Goal: Task Accomplishment & Management: Complete application form

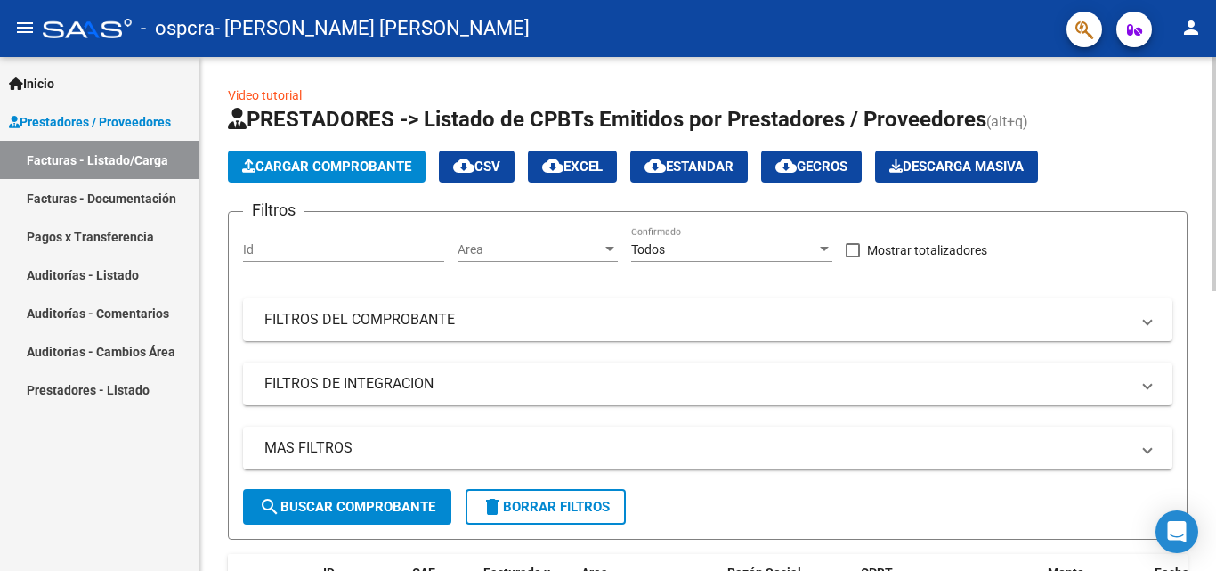
click at [401, 164] on span "Cargar Comprobante" at bounding box center [326, 166] width 169 height 16
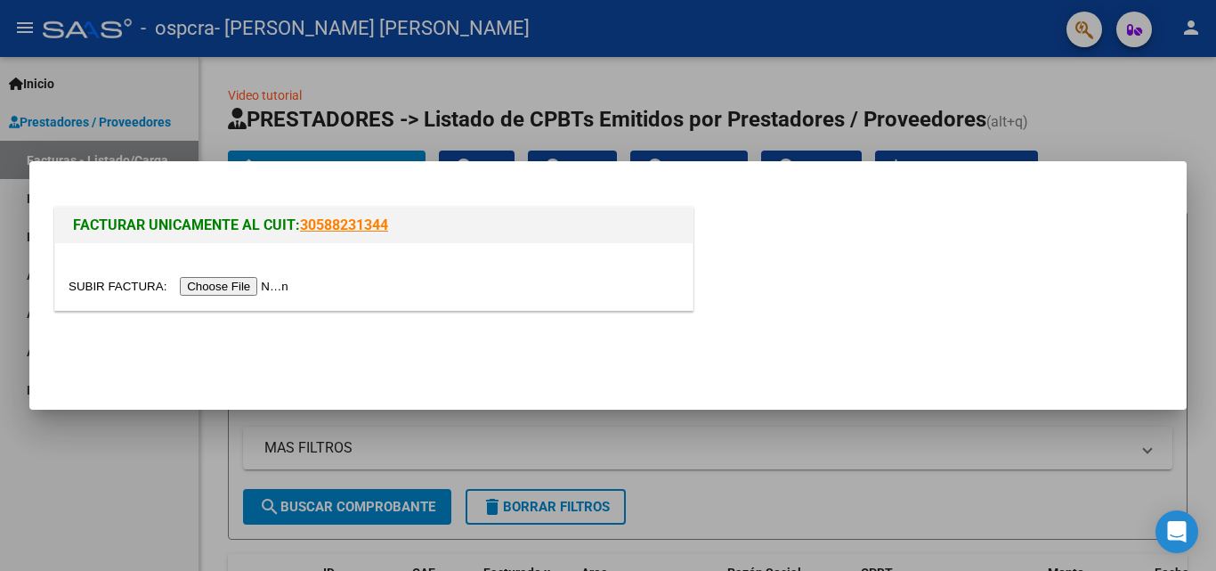
click at [262, 282] on input "file" at bounding box center [181, 286] width 225 height 19
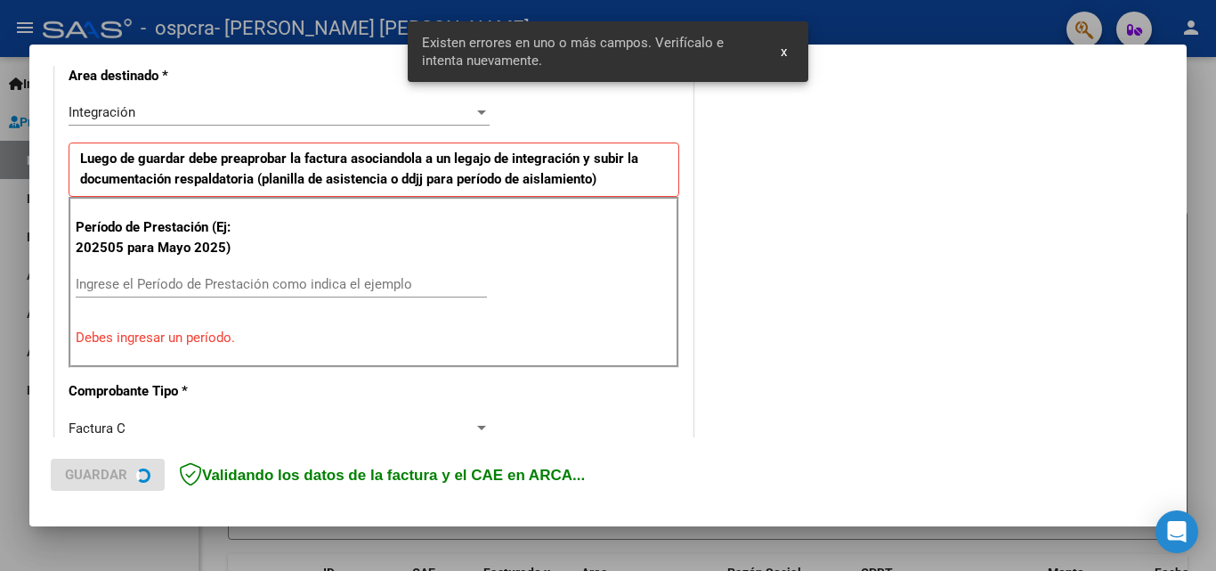
scroll to position [434, 0]
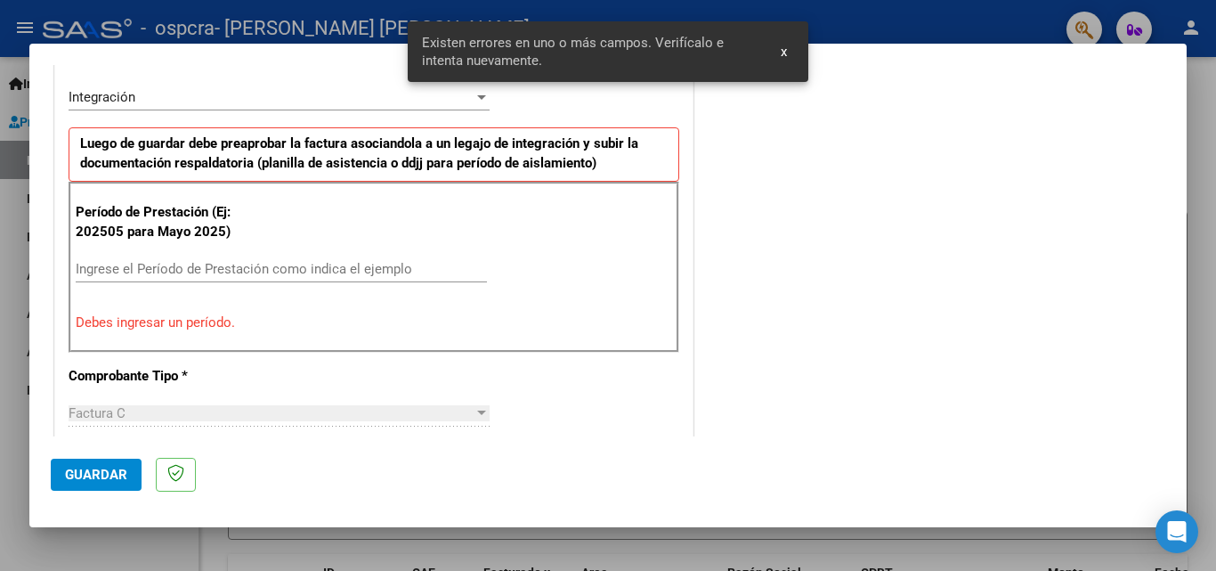
click at [416, 277] on div "Ingrese el Período de Prestación como indica el ejemplo" at bounding box center [281, 268] width 411 height 27
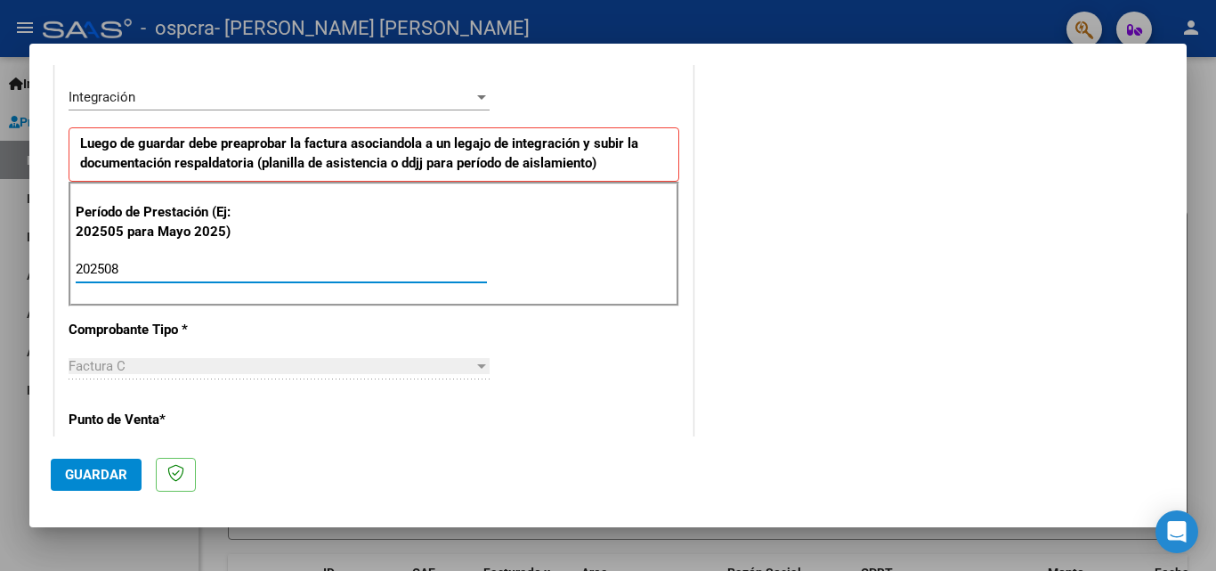
type input "202508"
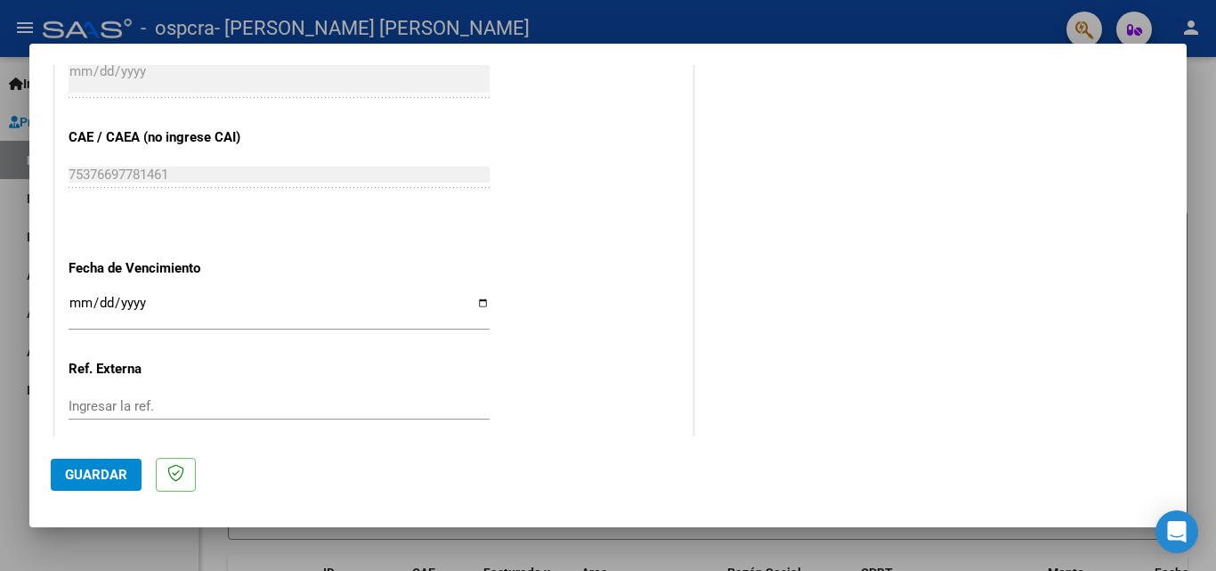
scroll to position [1195, 0]
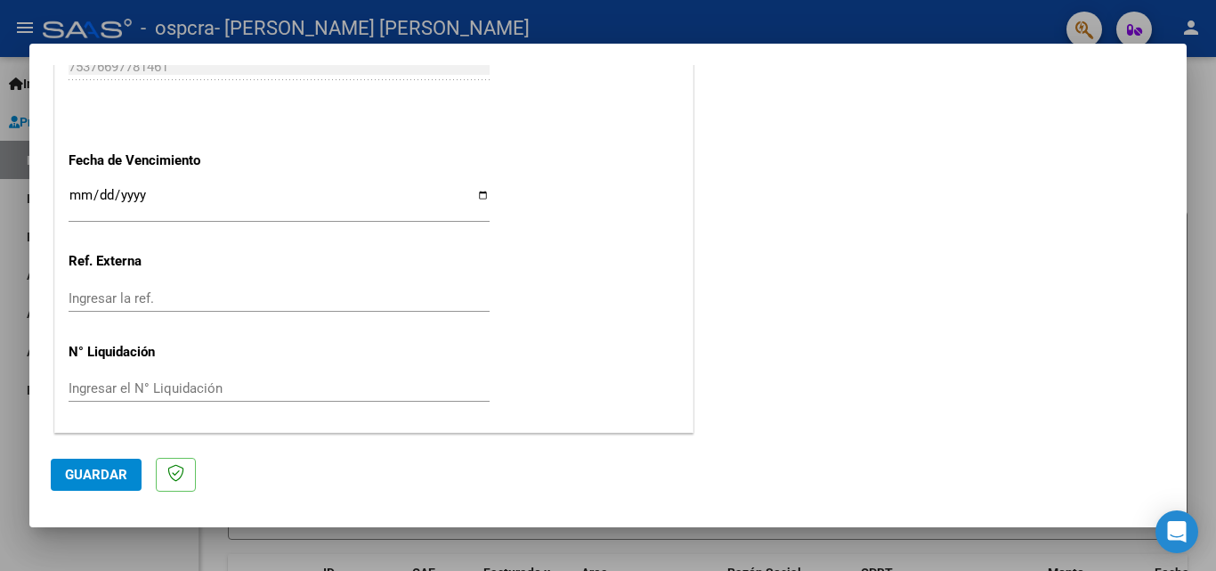
click at [73, 190] on input "Ingresar la fecha" at bounding box center [279, 202] width 421 height 28
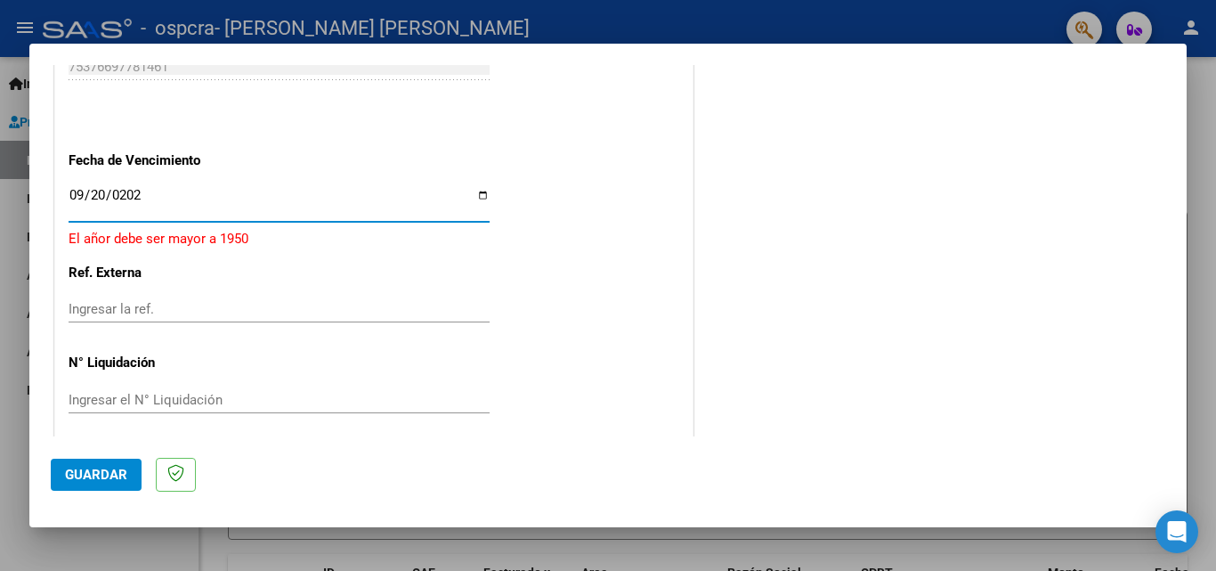
type input "[DATE]"
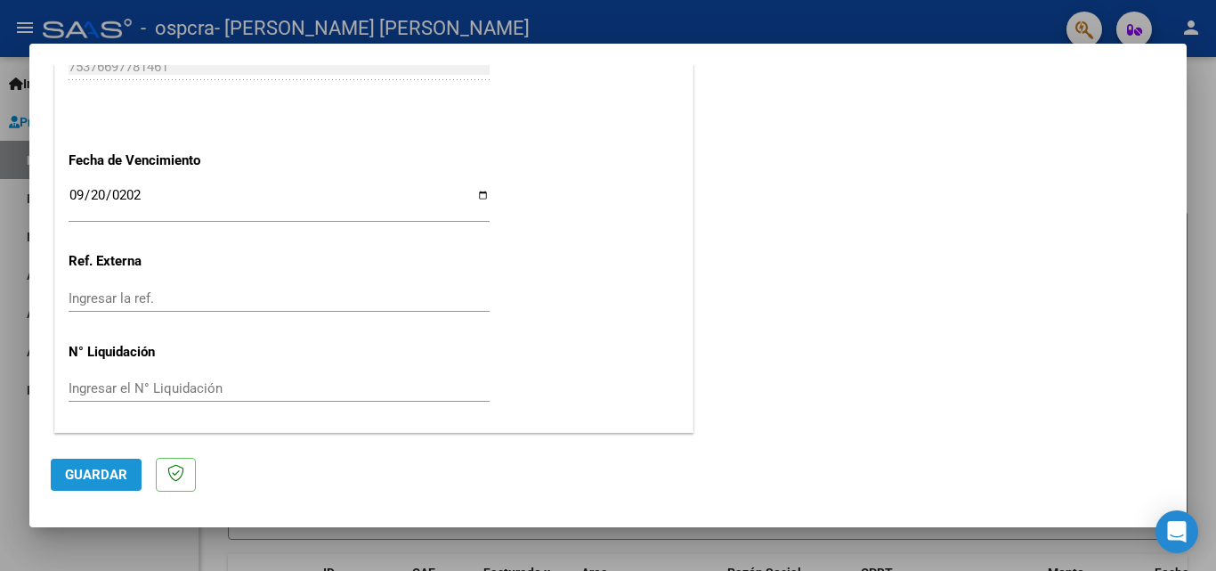
click at [61, 476] on button "Guardar" at bounding box center [96, 474] width 91 height 32
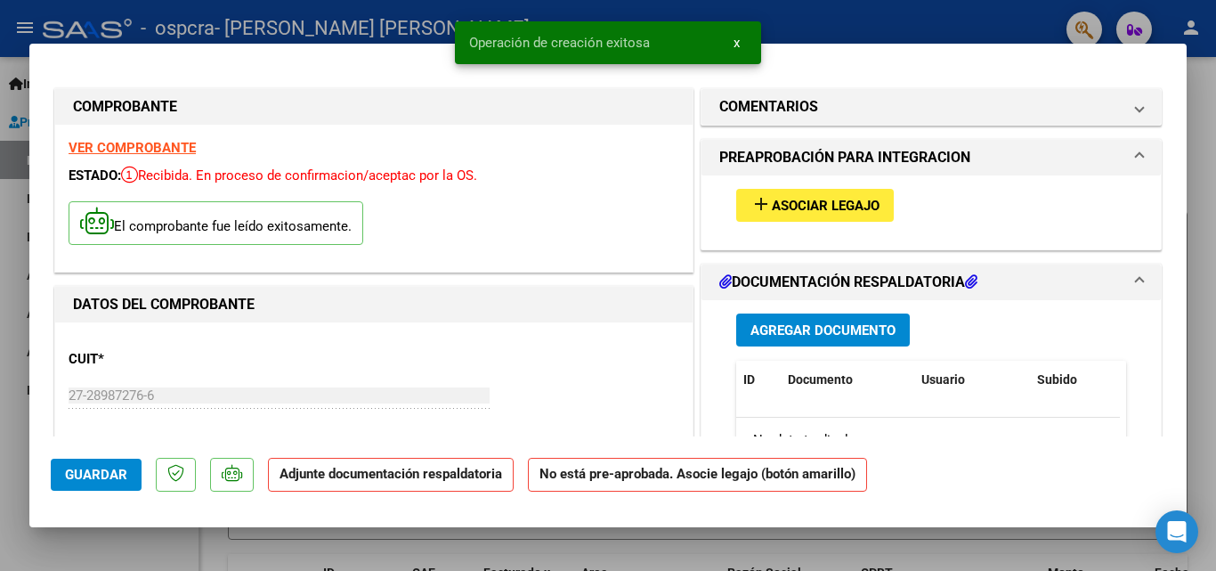
click at [750, 202] on mat-icon "add" at bounding box center [760, 203] width 21 height 21
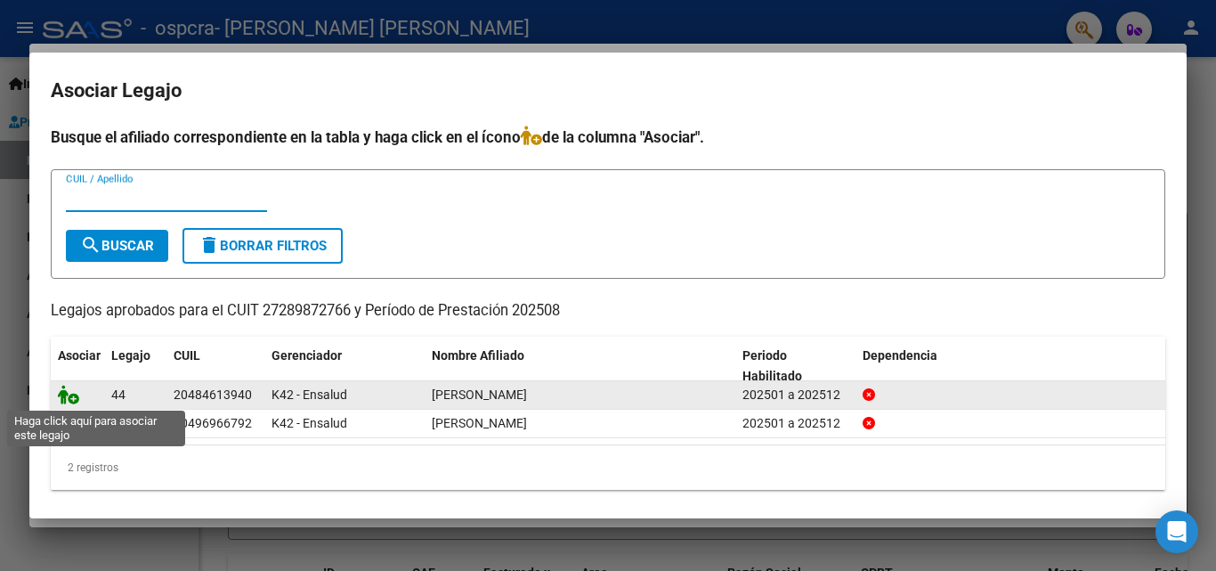
click at [71, 397] on icon at bounding box center [68, 394] width 21 height 20
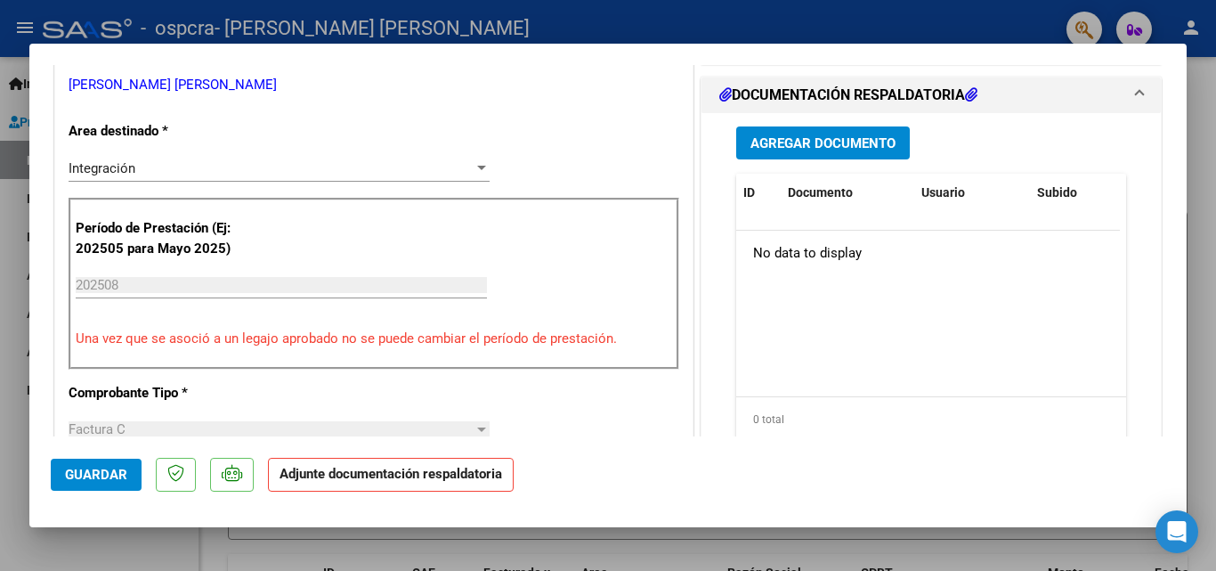
scroll to position [376, 0]
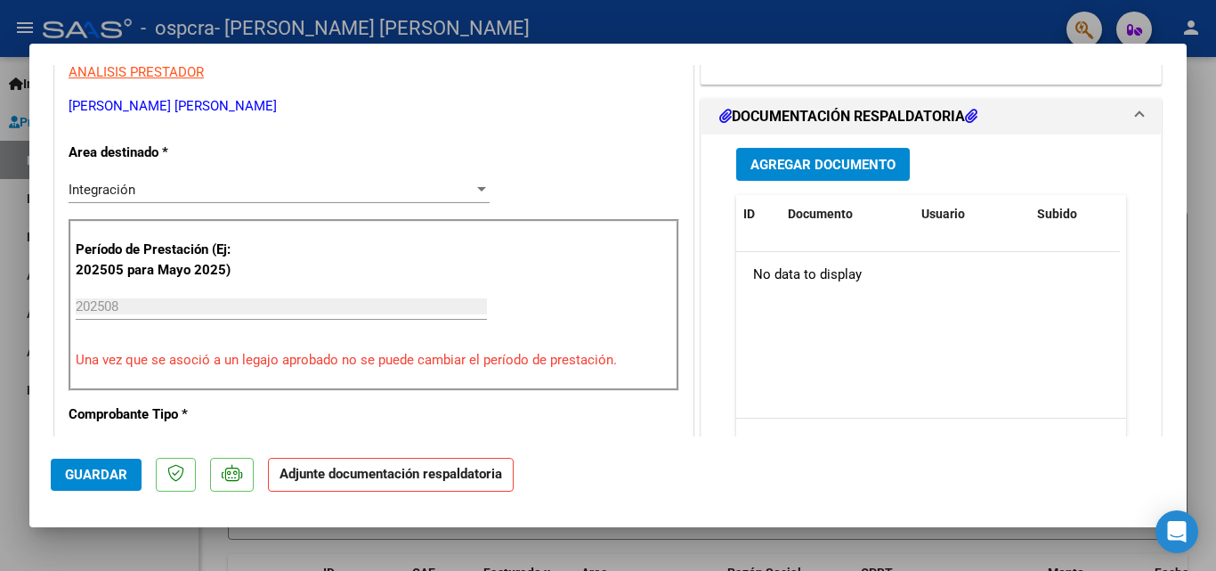
click at [894, 176] on button "Agregar Documento" at bounding box center [823, 164] width 174 height 33
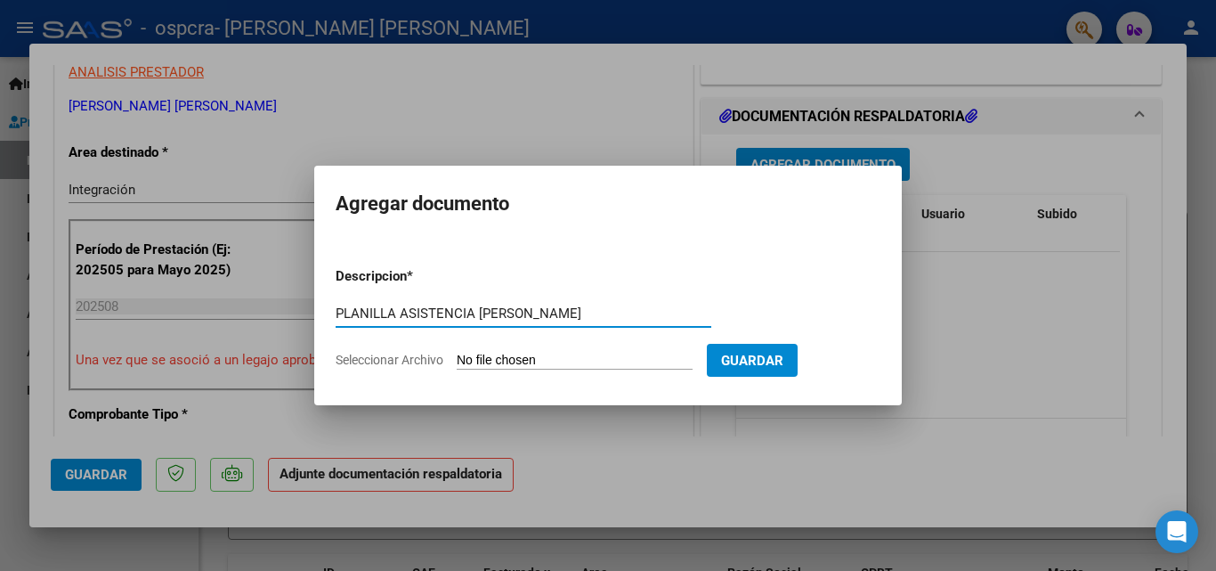
type input "PLANILLA ASISTENCIA [PERSON_NAME]"
click at [639, 352] on input "Seleccionar Archivo" at bounding box center [575, 360] width 236 height 17
type input "C:\fakepath\PLANILLA ASISTENCIA [PERSON_NAME][DATE].jpg"
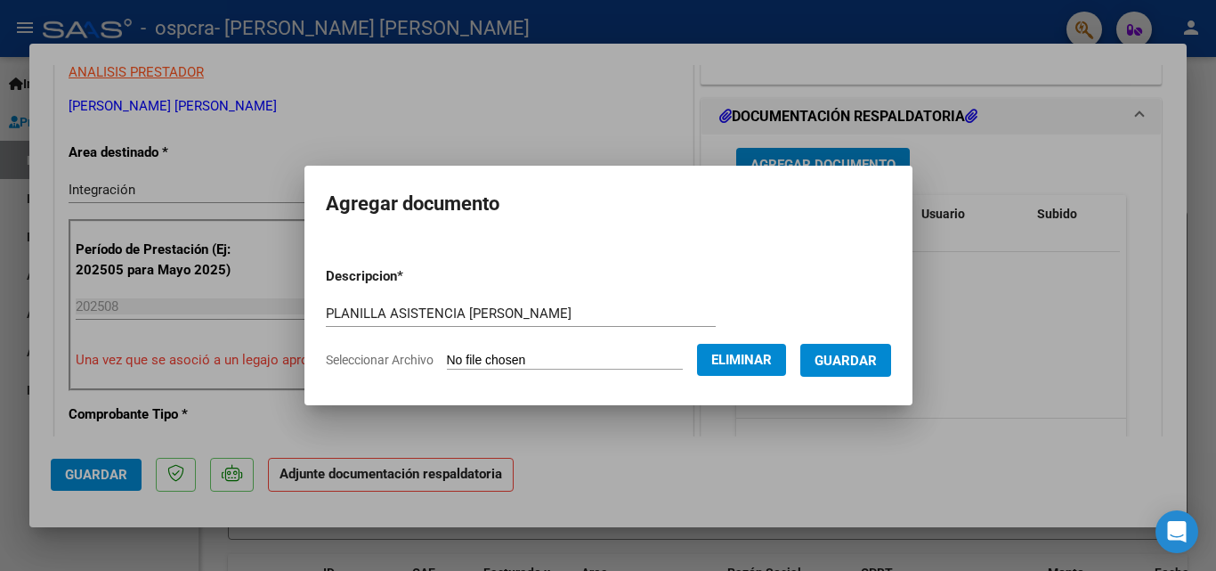
click at [859, 359] on span "Guardar" at bounding box center [845, 360] width 62 height 16
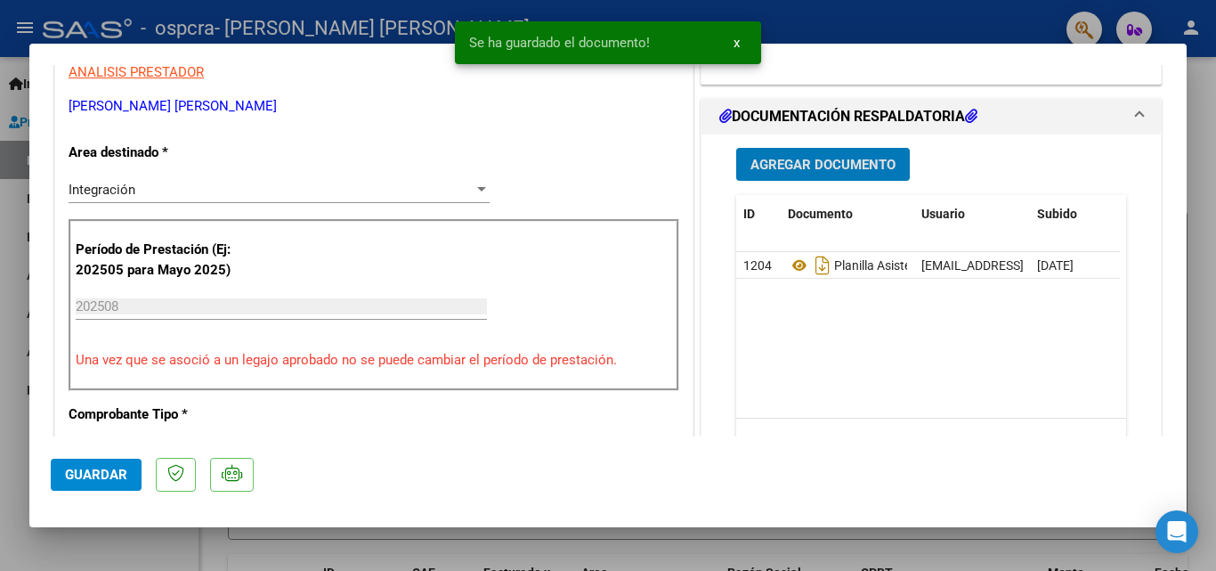
click at [114, 473] on span "Guardar" at bounding box center [96, 474] width 62 height 16
click at [1213, 131] on div at bounding box center [608, 285] width 1216 height 571
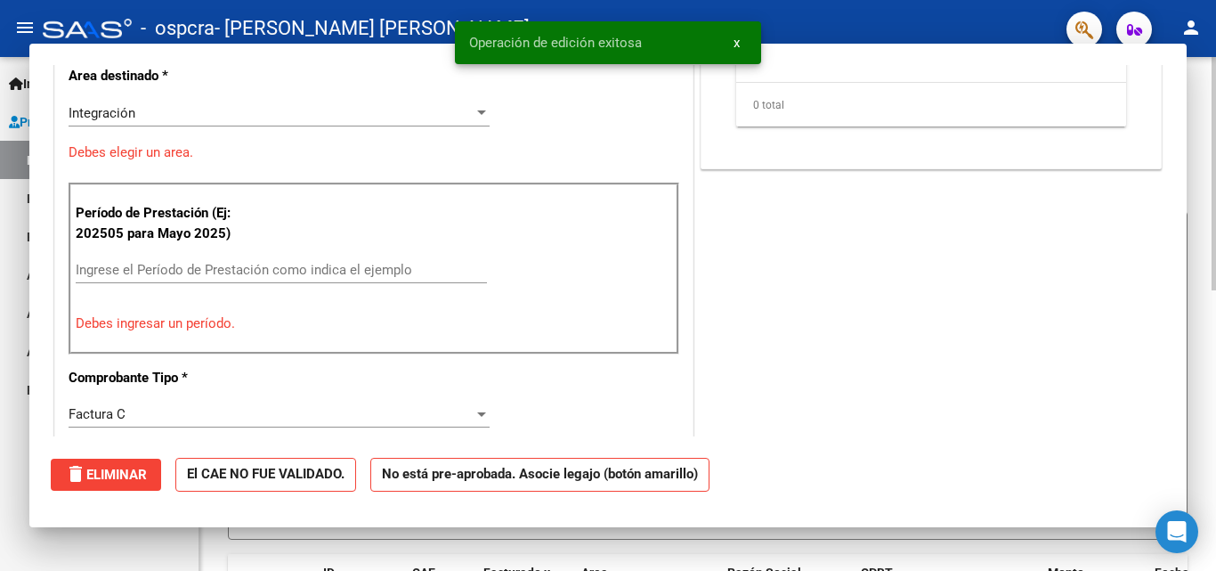
scroll to position [0, 0]
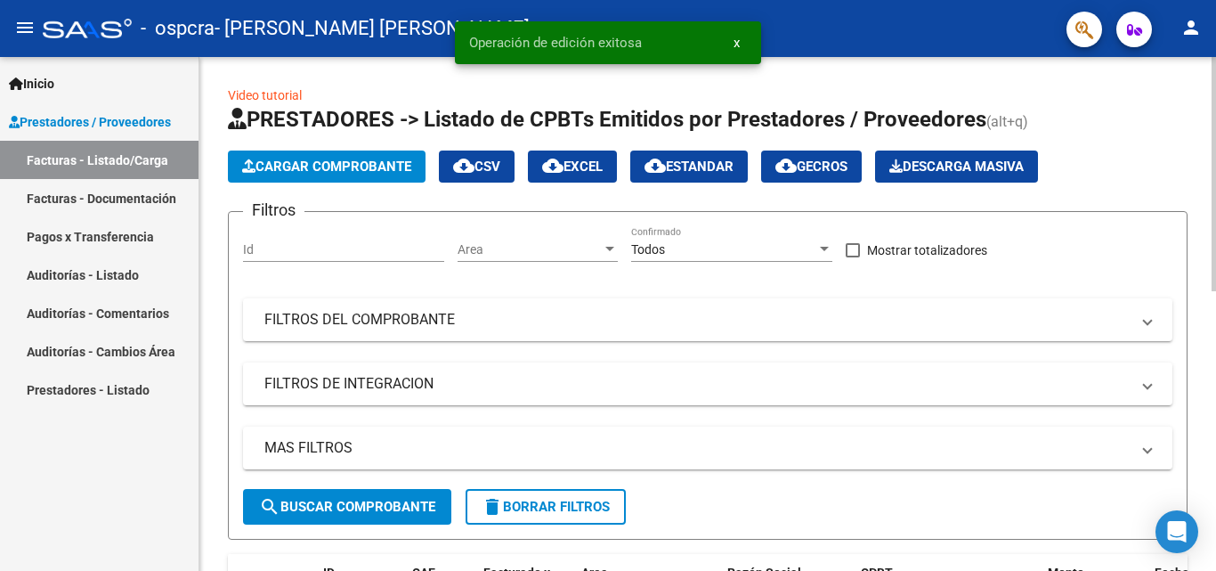
click at [325, 165] on span "Cargar Comprobante" at bounding box center [326, 166] width 169 height 16
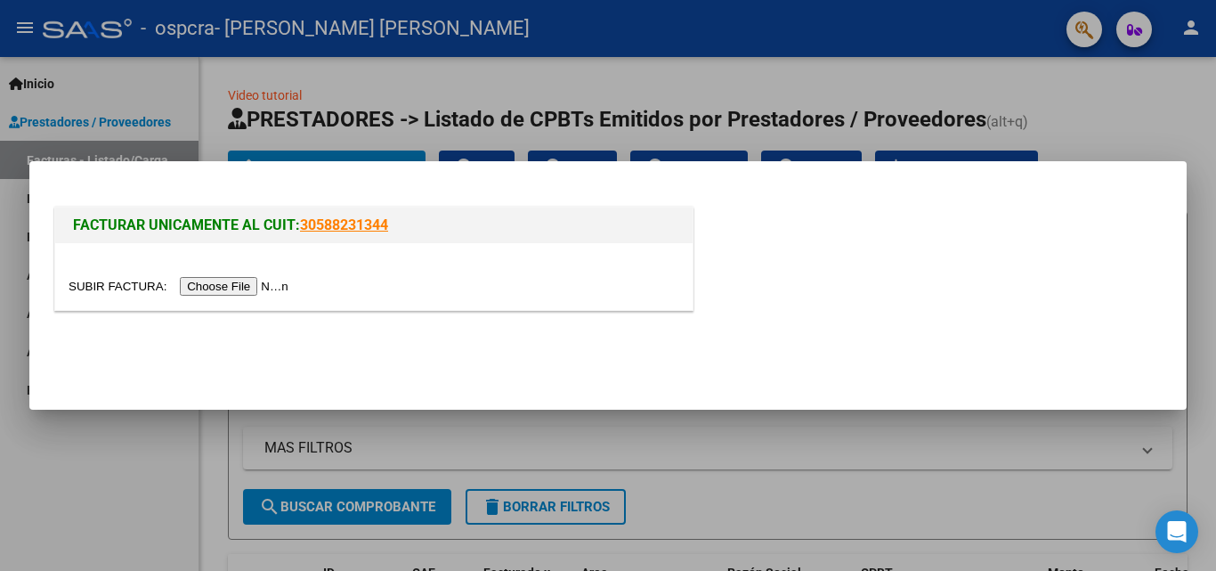
click at [255, 284] on input "file" at bounding box center [181, 286] width 225 height 19
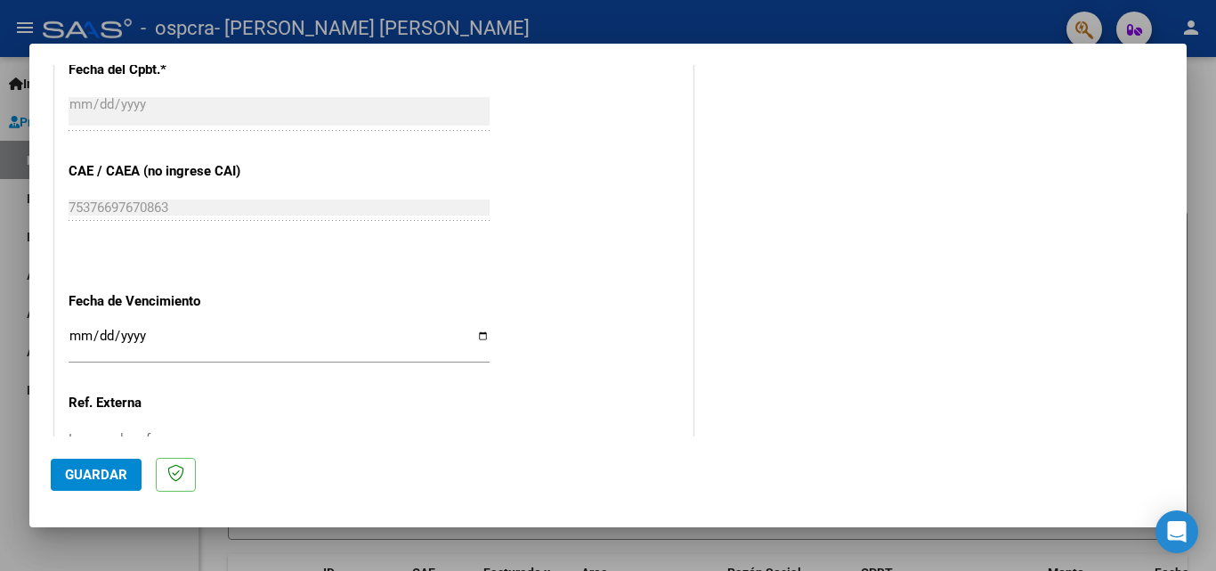
scroll to position [1135, 0]
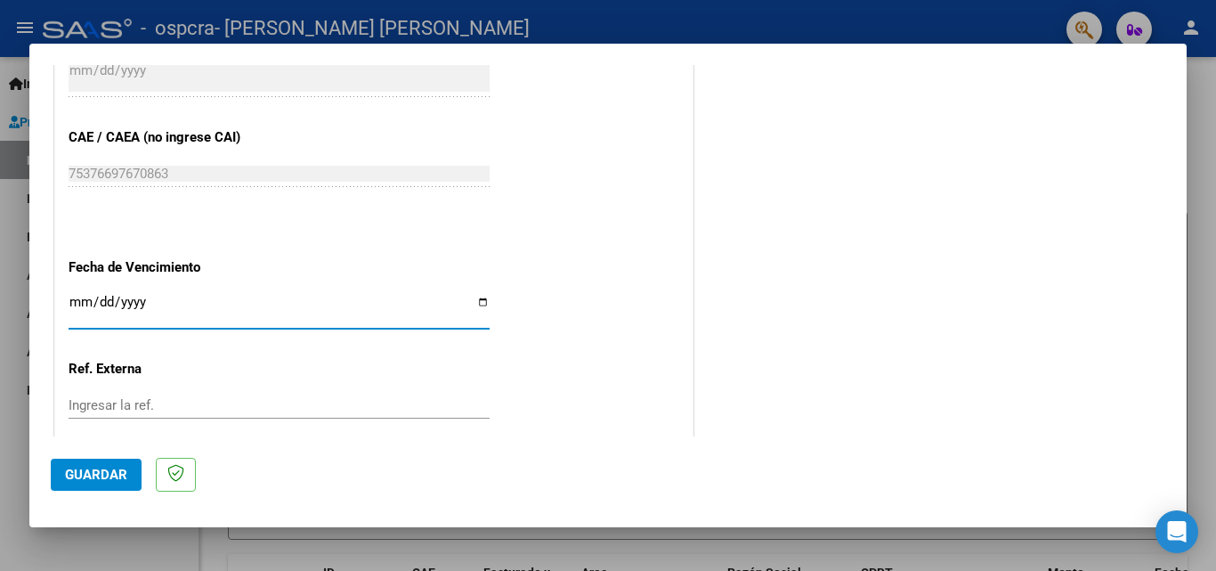
click at [76, 297] on input "Ingresar la fecha" at bounding box center [279, 309] width 421 height 28
type input "[DATE]"
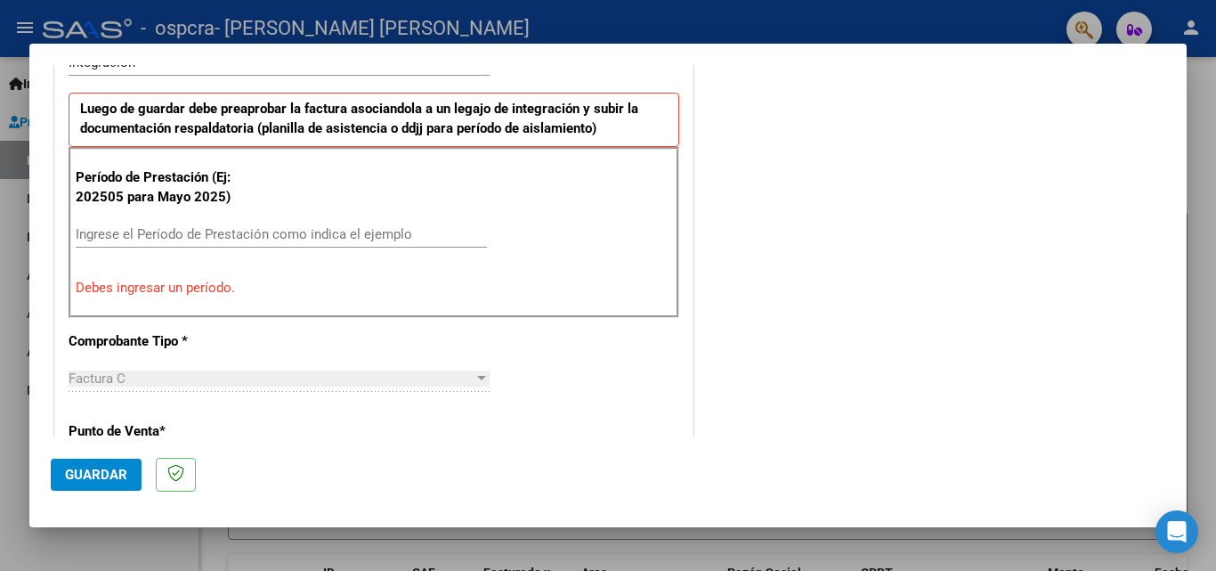
scroll to position [461, 0]
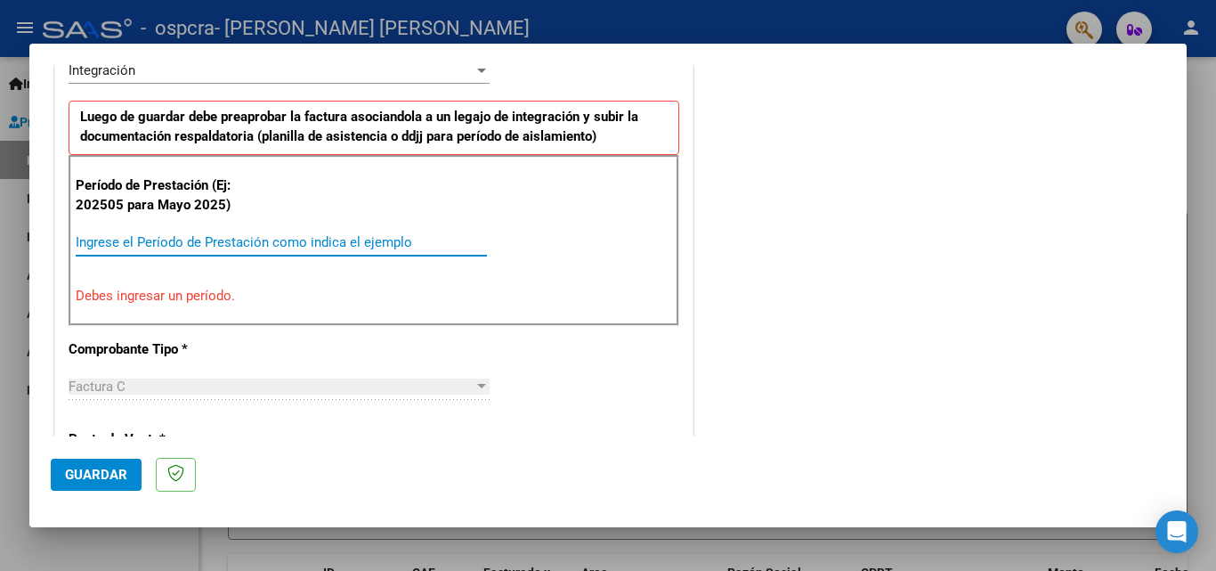
click at [302, 247] on input "Ingrese el Período de Prestación como indica el ejemplo" at bounding box center [281, 242] width 411 height 16
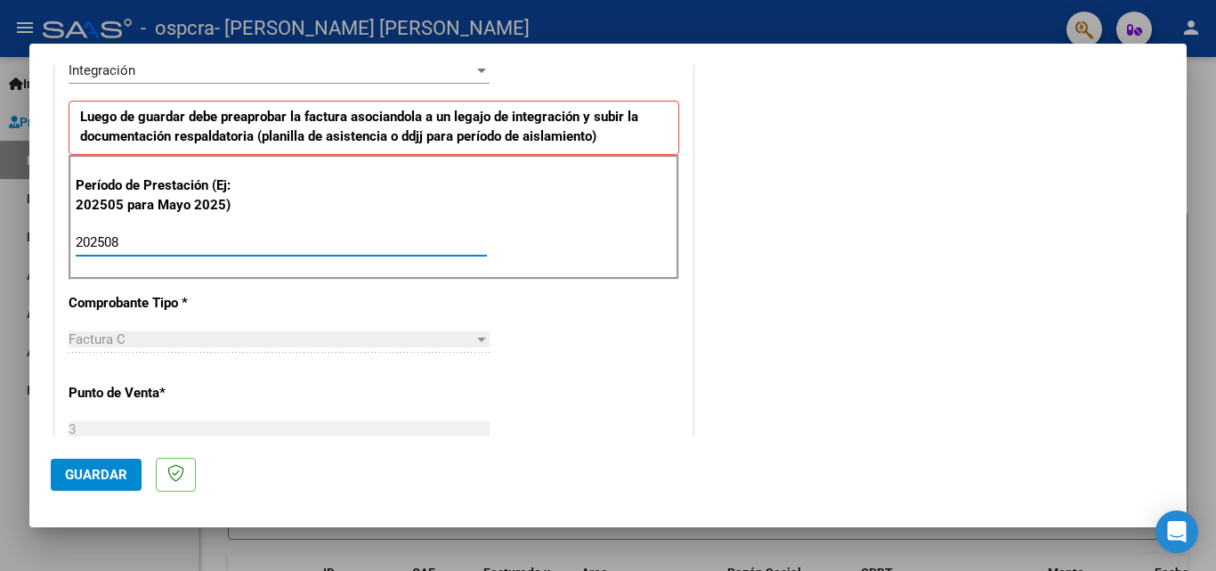
type input "202508"
click at [93, 468] on span "Guardar" at bounding box center [96, 474] width 62 height 16
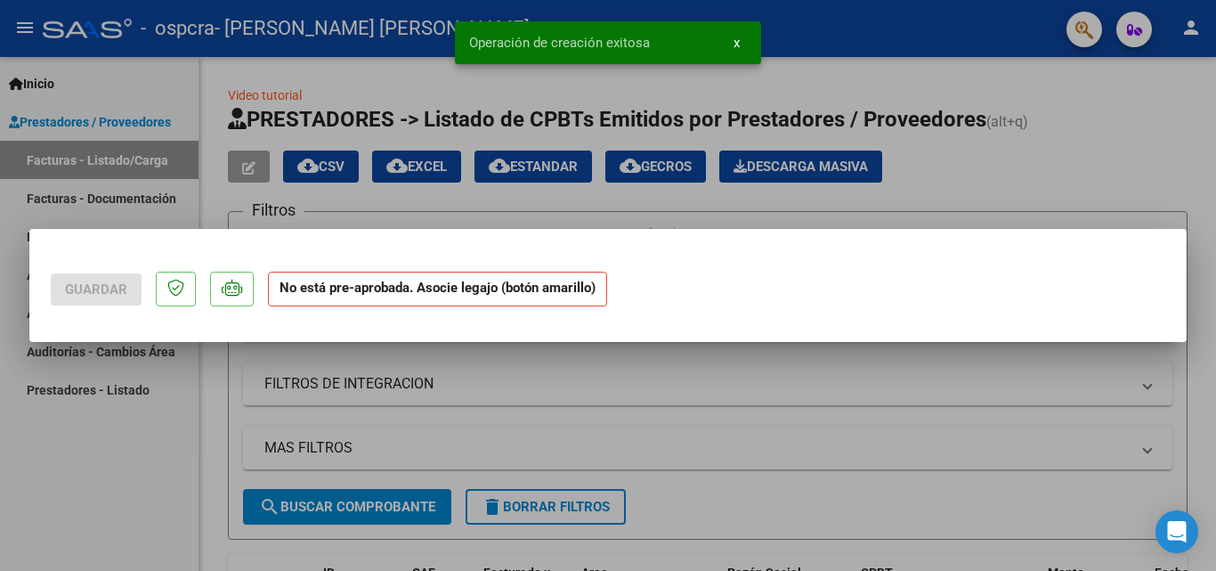
scroll to position [0, 0]
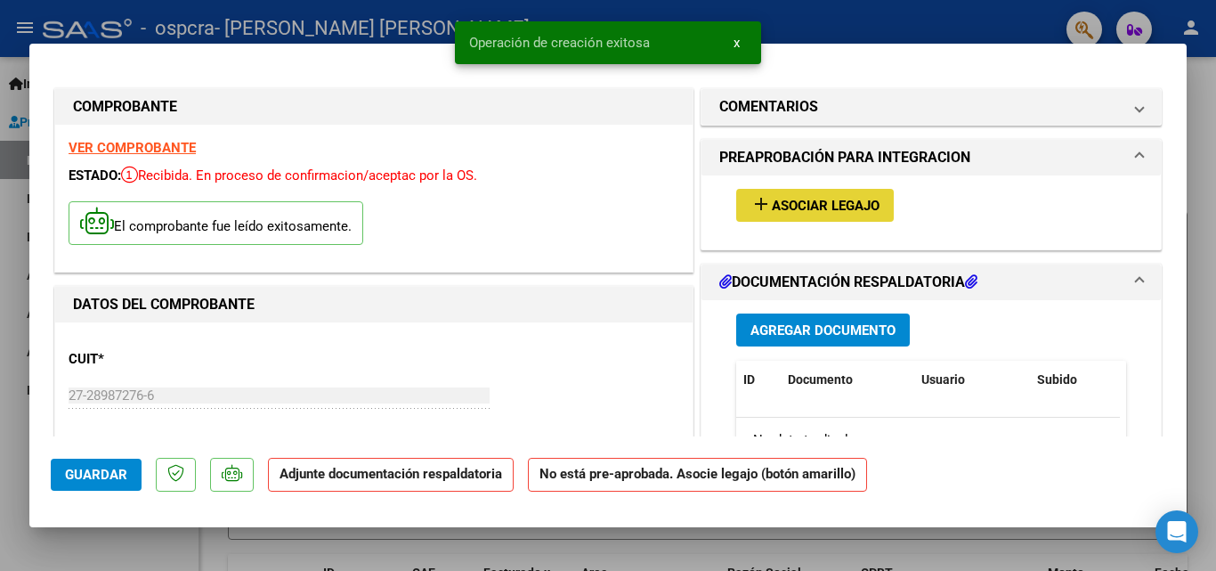
click at [838, 206] on span "Asociar Legajo" at bounding box center [826, 206] width 108 height 16
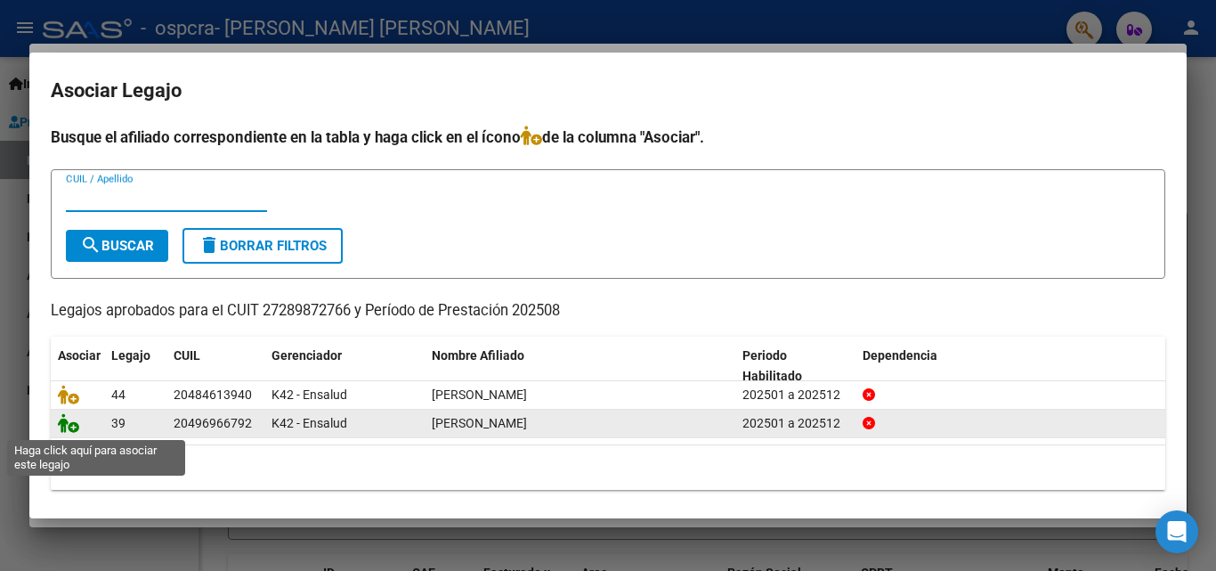
click at [75, 428] on icon at bounding box center [68, 423] width 21 height 20
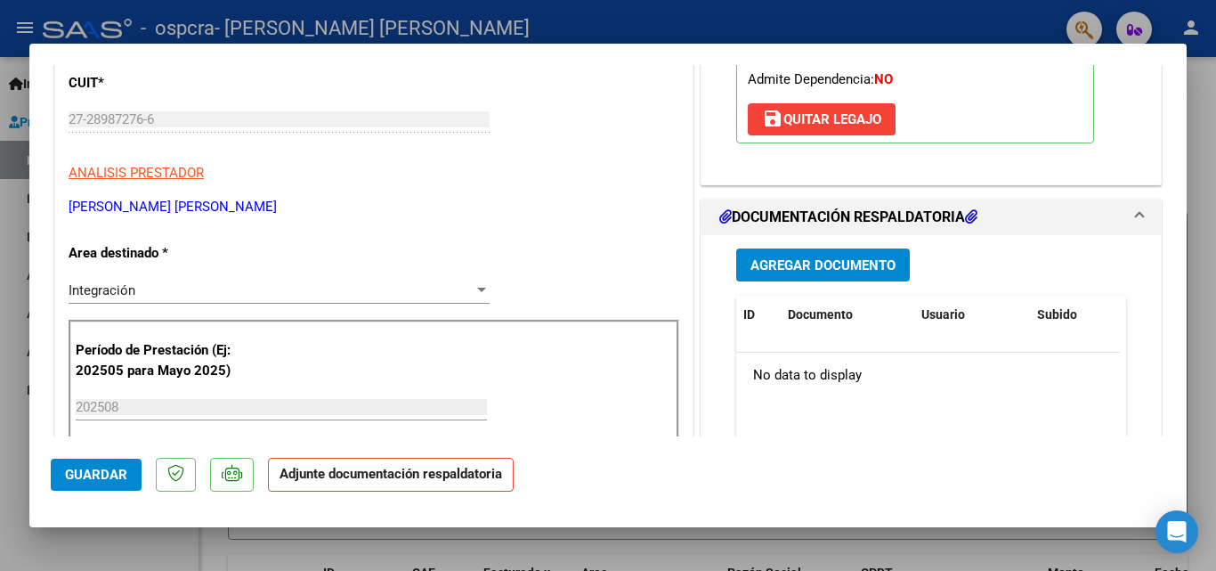
scroll to position [356, 0]
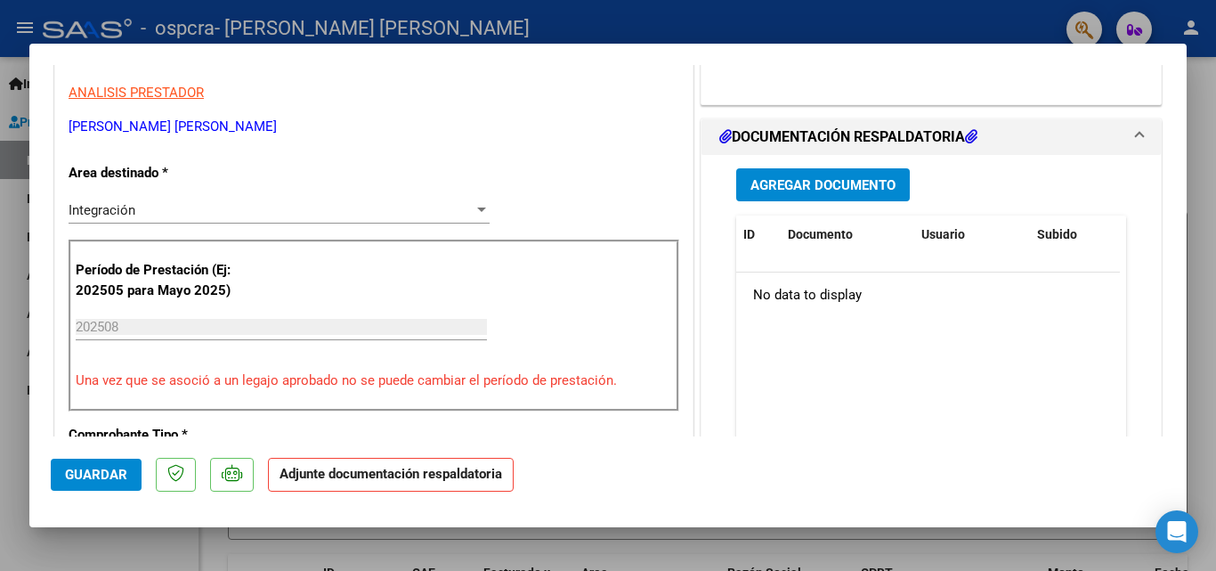
click at [767, 183] on span "Agregar Documento" at bounding box center [822, 185] width 145 height 16
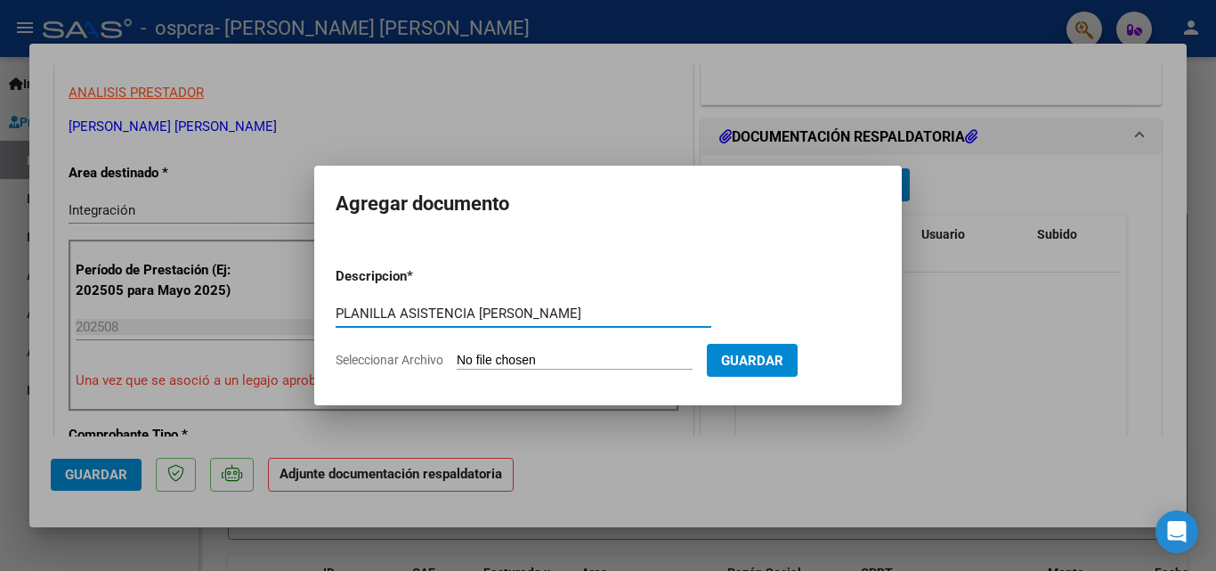
type input "PLANILLA ASISTENCIA [PERSON_NAME]"
click at [560, 366] on input "Seleccionar Archivo" at bounding box center [575, 360] width 236 height 17
type input "C:\fakepath\PLANILLA ASISTENCIA [PERSON_NAME][DATE].jpg"
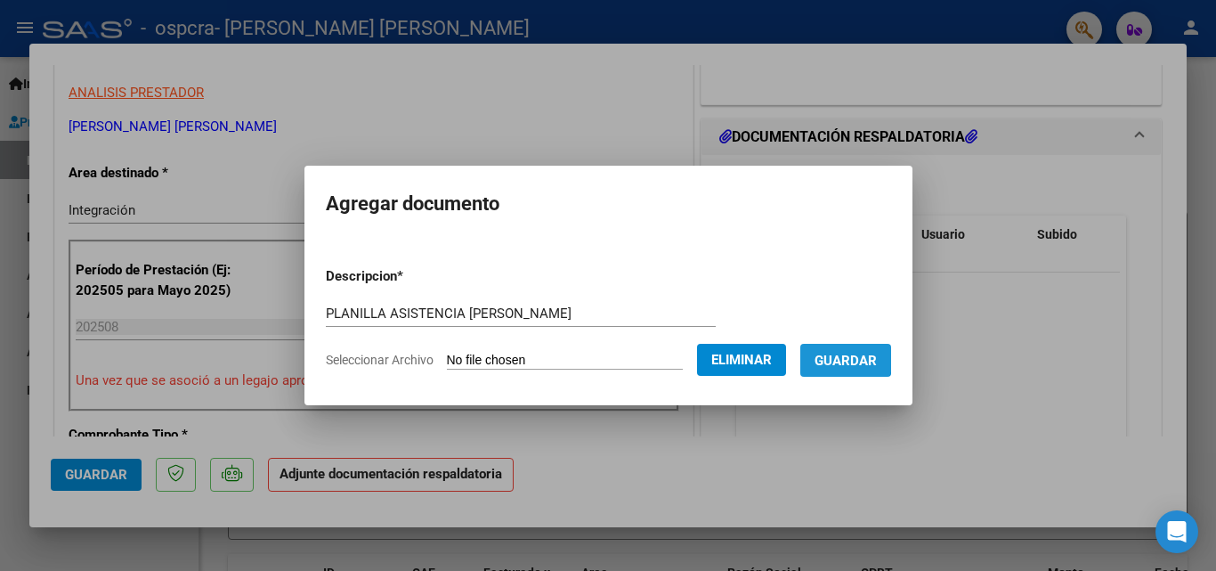
click at [854, 353] on span "Guardar" at bounding box center [845, 360] width 62 height 16
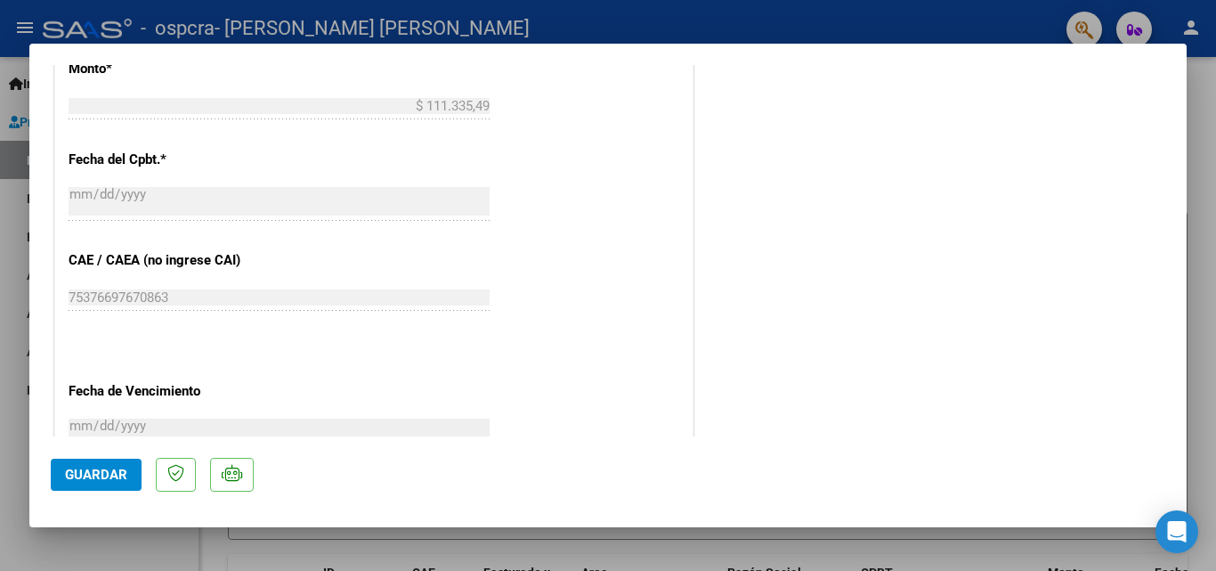
scroll to position [1030, 0]
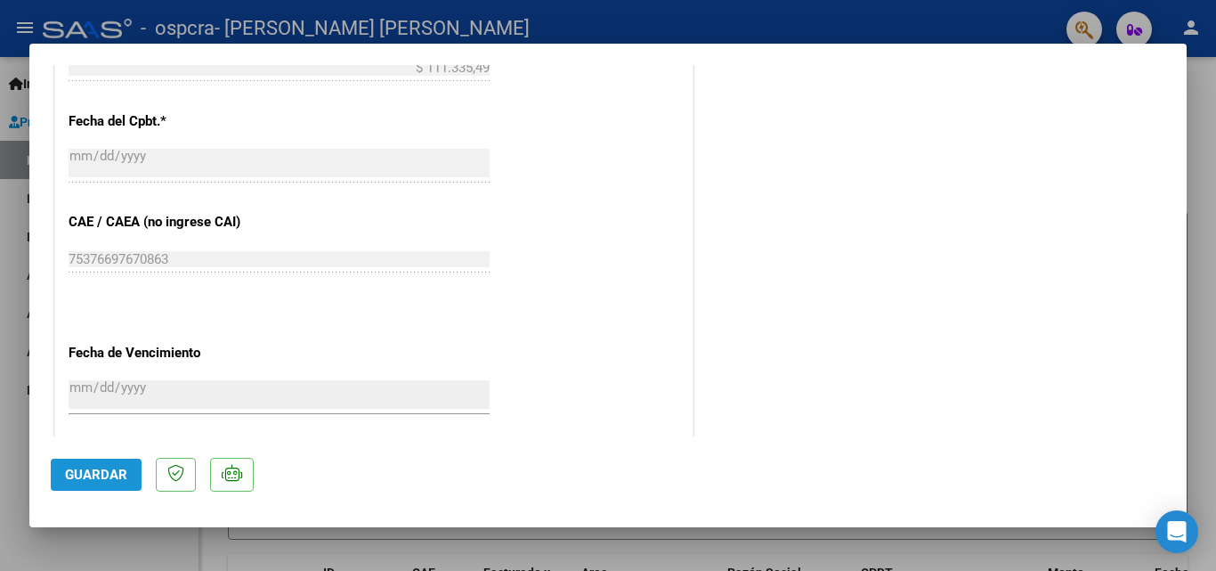
click at [122, 473] on span "Guardar" at bounding box center [96, 474] width 62 height 16
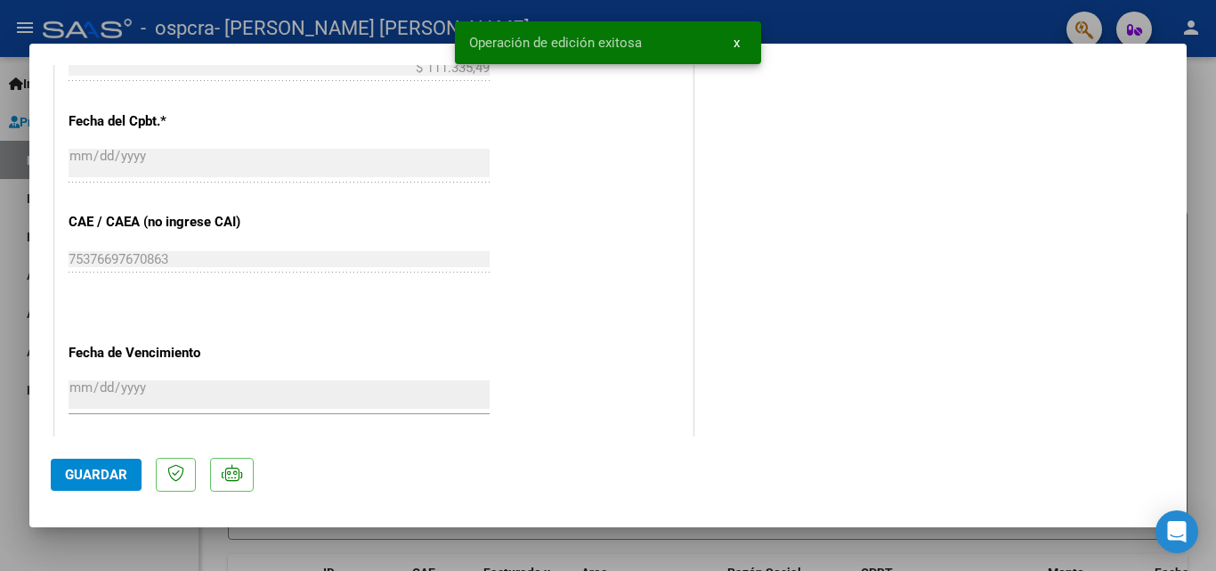
click at [1215, 109] on div at bounding box center [608, 285] width 1216 height 571
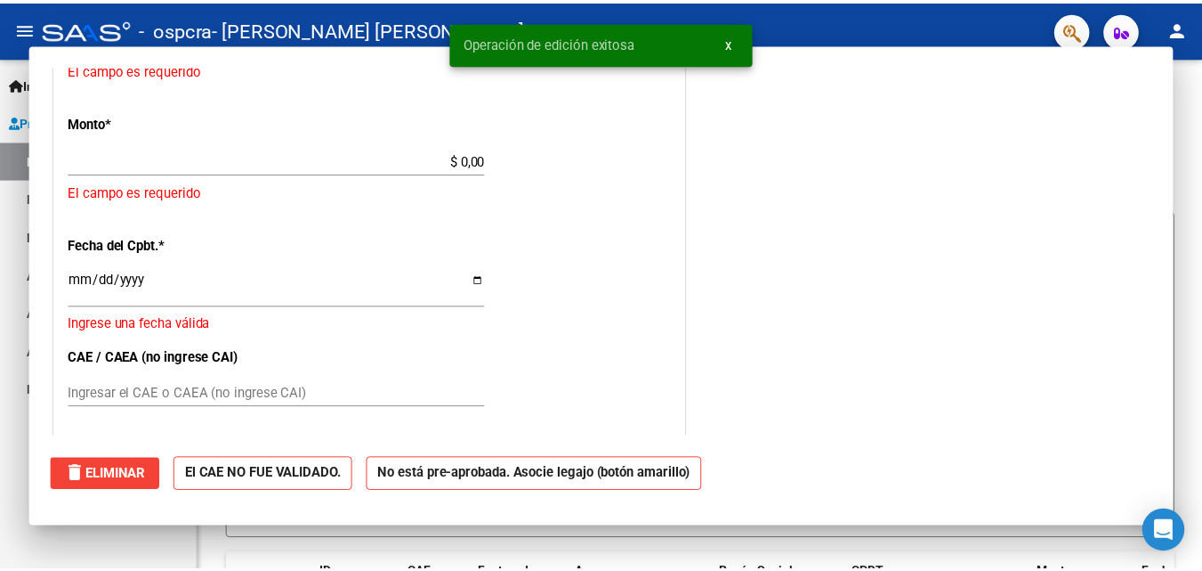
scroll to position [0, 0]
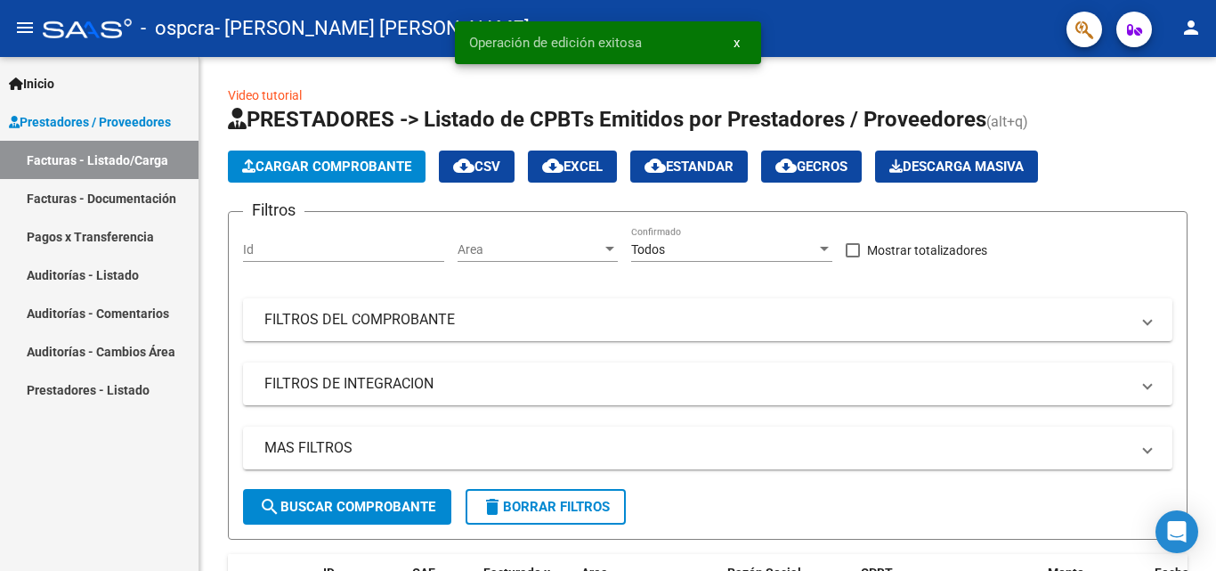
click at [1189, 27] on mat-icon "person" at bounding box center [1190, 27] width 21 height 21
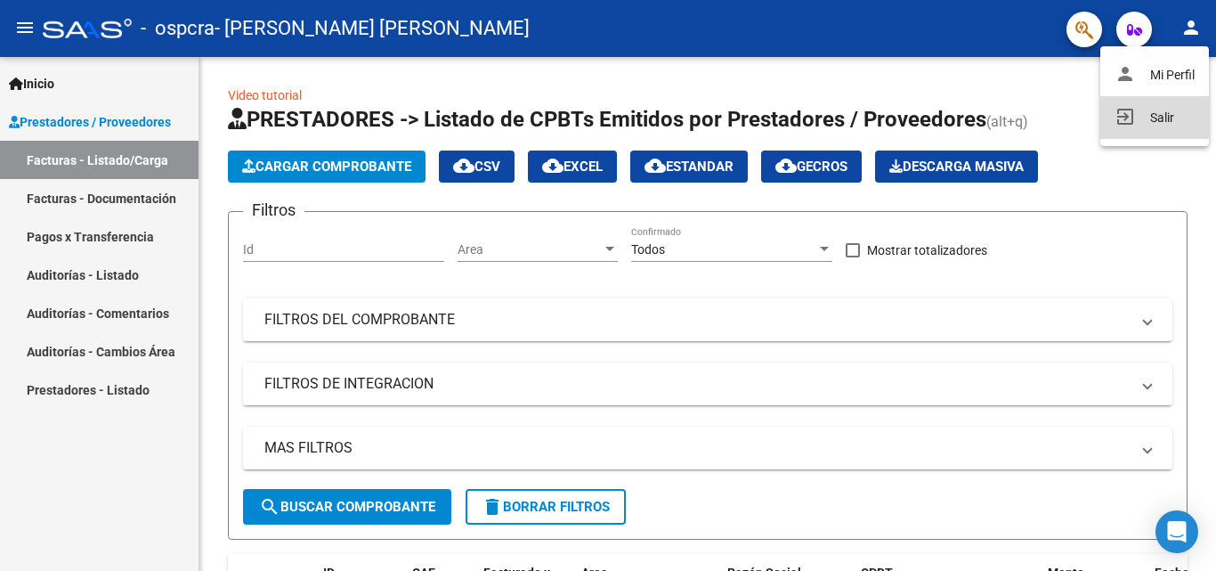
click at [1136, 113] on button "exit_to_app Salir" at bounding box center [1154, 117] width 109 height 43
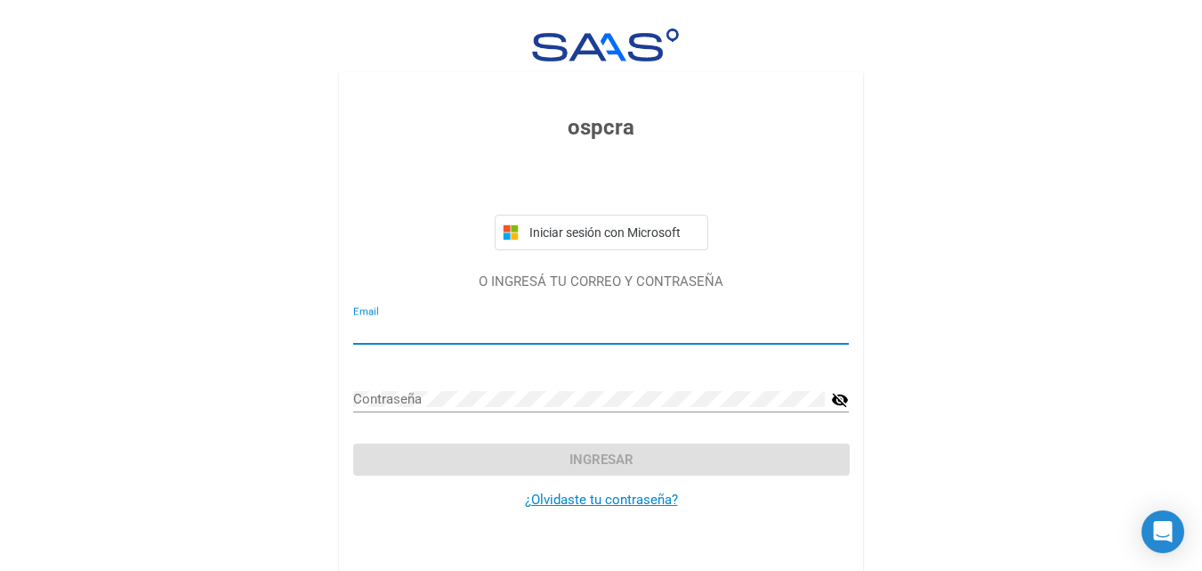
type input "[EMAIL_ADDRESS][DOMAIN_NAME]"
